Goal: Find contact information: Find contact information

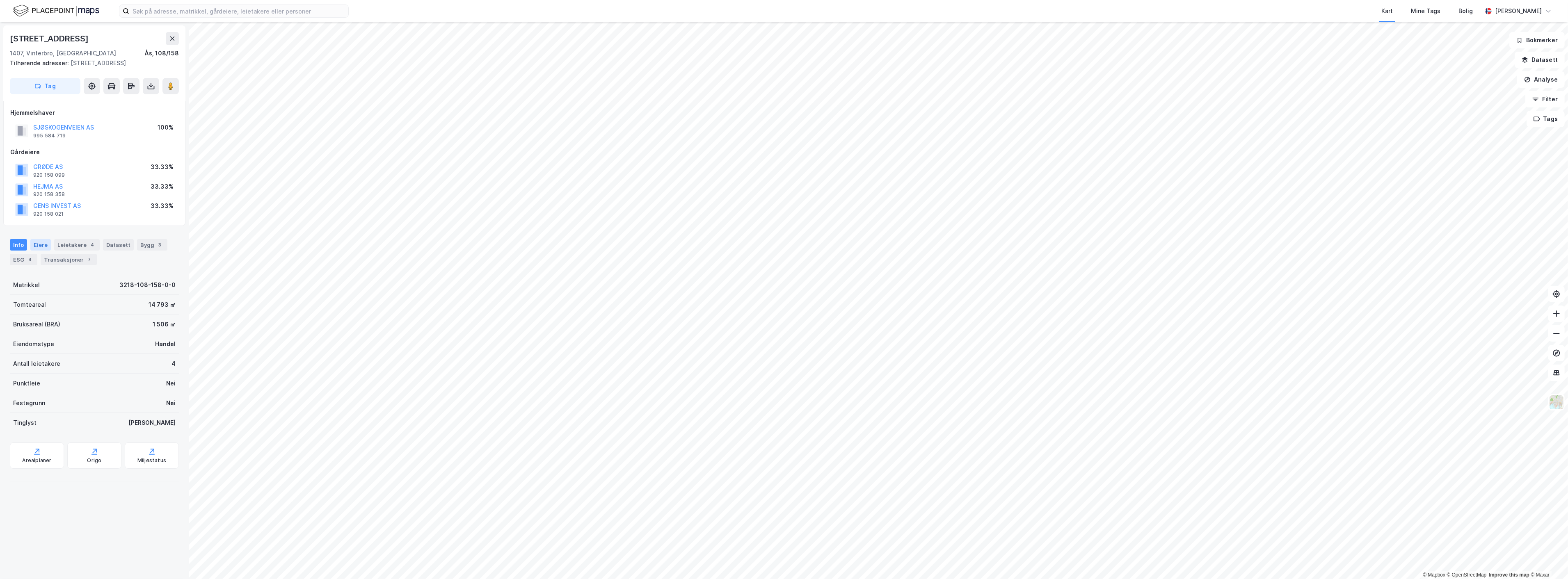
click at [40, 250] on div "Eiere" at bounding box center [41, 244] width 21 height 11
click at [131, 347] on link "[PERSON_NAME] AS" at bounding box center [103, 344] width 56 height 7
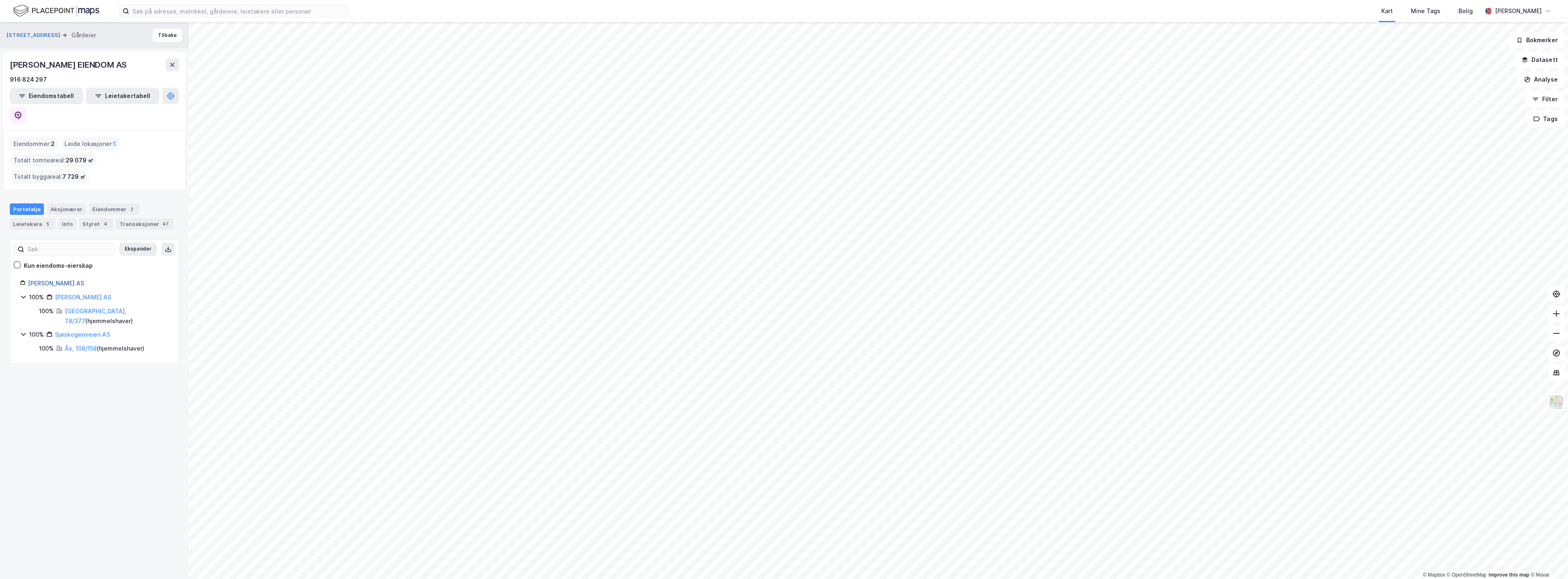
click at [84, 280] on link "[PERSON_NAME] AS" at bounding box center [56, 283] width 56 height 7
click at [96, 218] on div "Styret 4" at bounding box center [96, 223] width 34 height 11
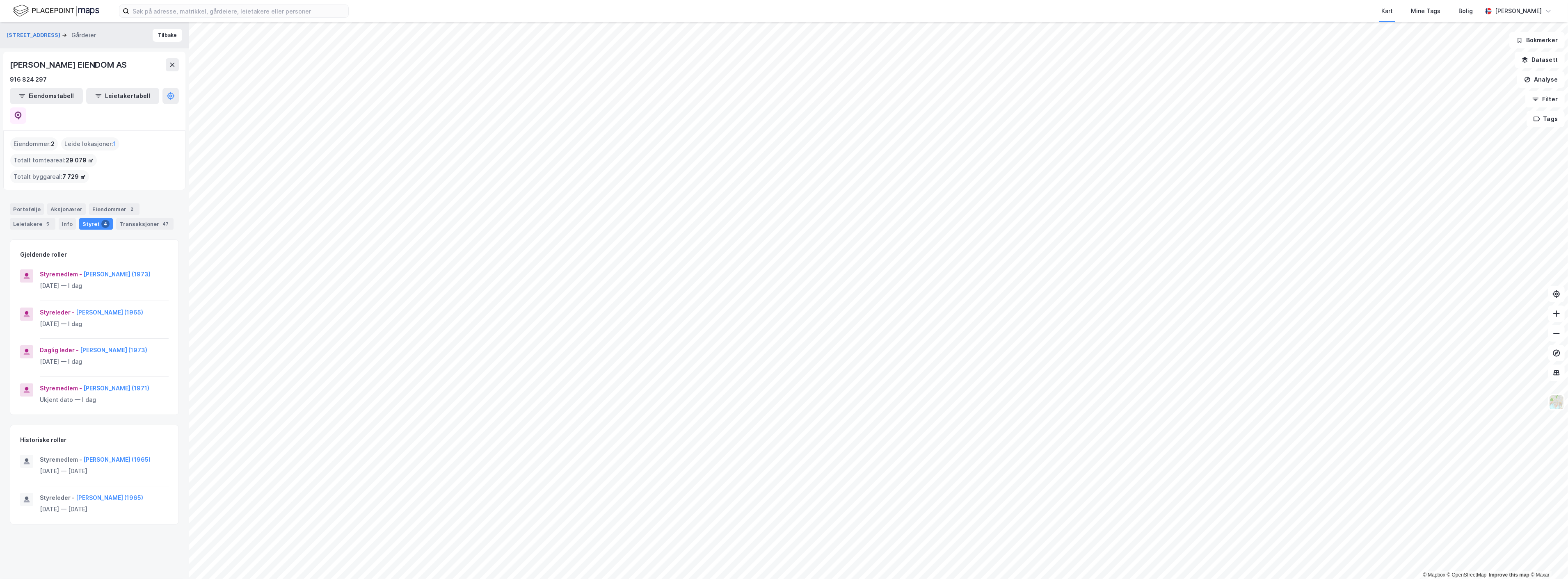
drag, startPoint x: 7, startPoint y: 64, endPoint x: 155, endPoint y: 62, distance: 148.0
click at [157, 63] on div "[PERSON_NAME] EIENDOM AS 916 824 297 Eiendomstabell Leietakertabell" at bounding box center [94, 91] width 182 height 78
copy div "[PERSON_NAME] EIENDOM AS"
